Goal: Transaction & Acquisition: Purchase product/service

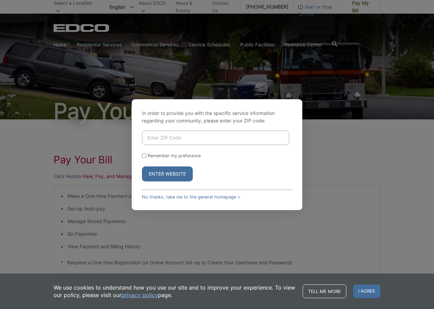
click at [173, 136] on input "Enter ZIP Code" at bounding box center [215, 138] width 147 height 14
type input "91932"
click at [161, 174] on button "Enter Website" at bounding box center [167, 174] width 51 height 15
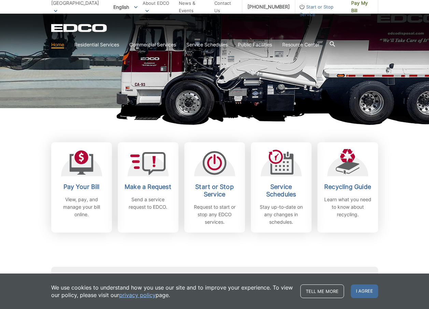
scroll to position [137, 0]
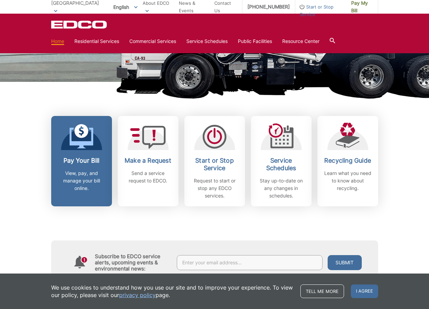
click at [86, 161] on h2 "Pay Your Bill" at bounding box center [81, 161] width 51 height 8
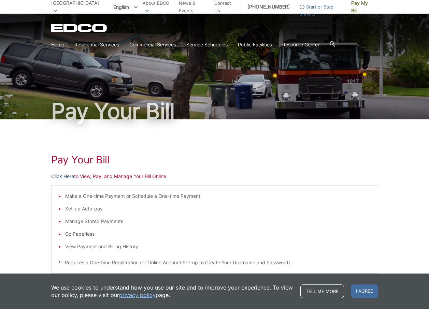
click at [68, 177] on link "Click Here" at bounding box center [62, 177] width 23 height 8
